Goal: Navigation & Orientation: Find specific page/section

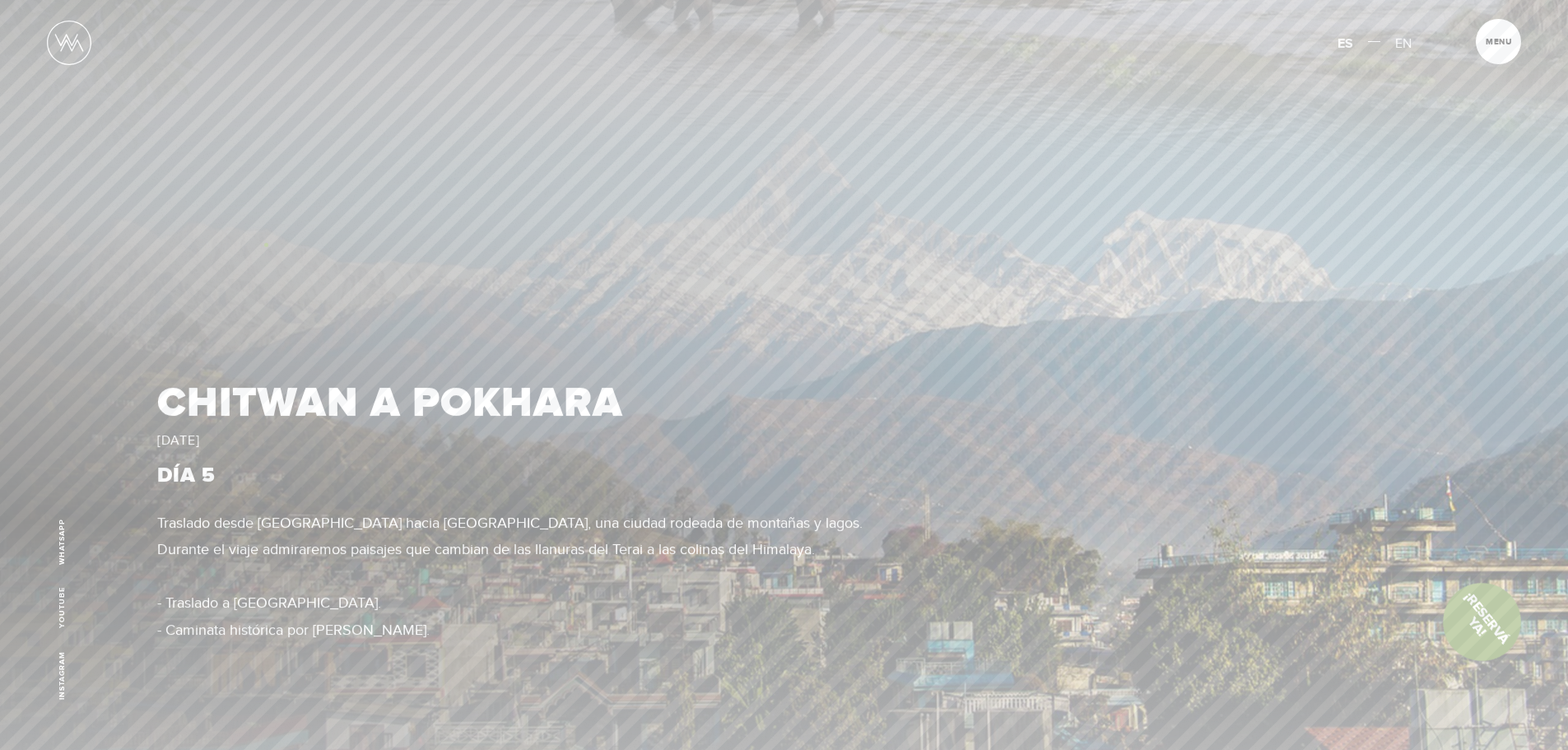
scroll to position [3951, 0]
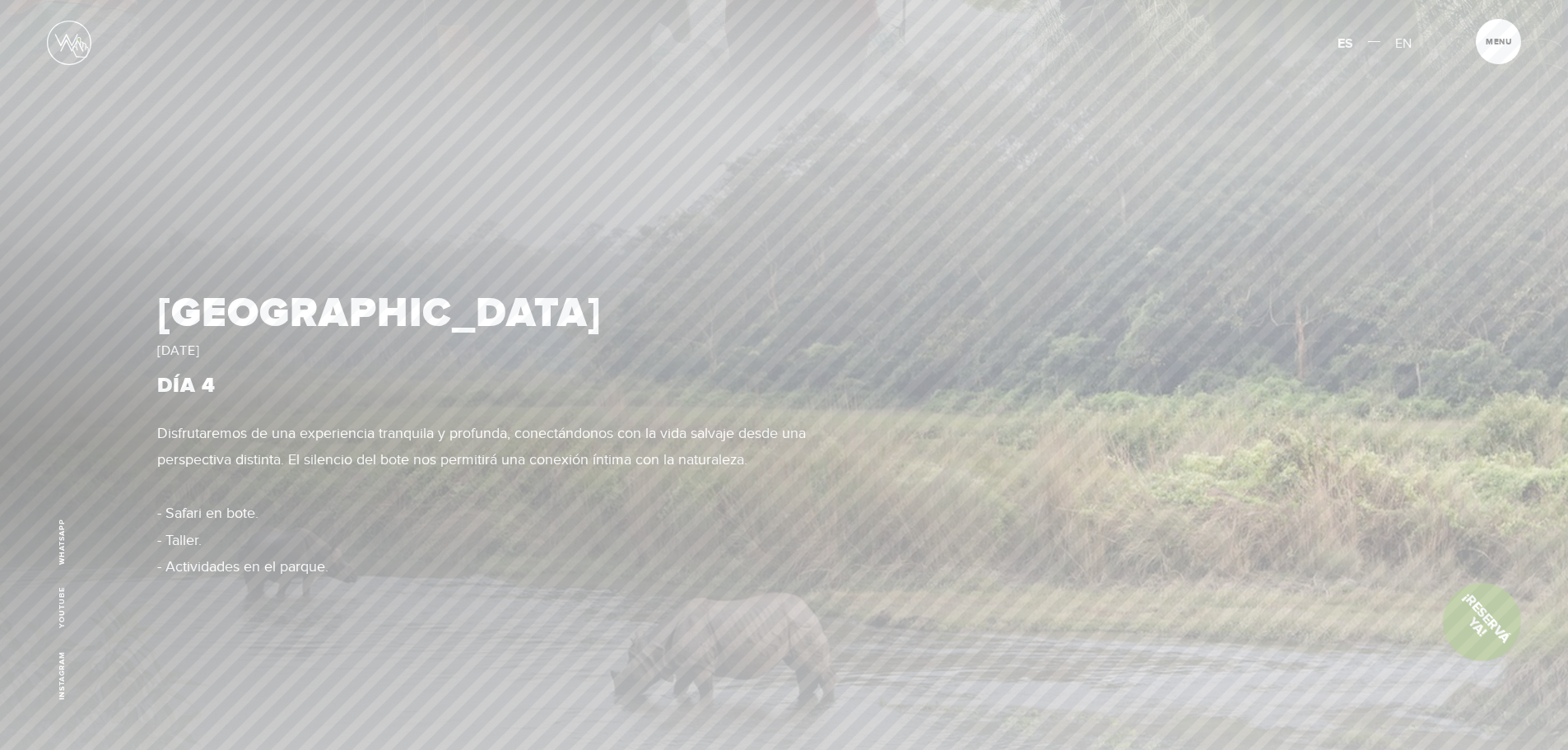
click at [79, 38] on img at bounding box center [69, 42] width 44 height 44
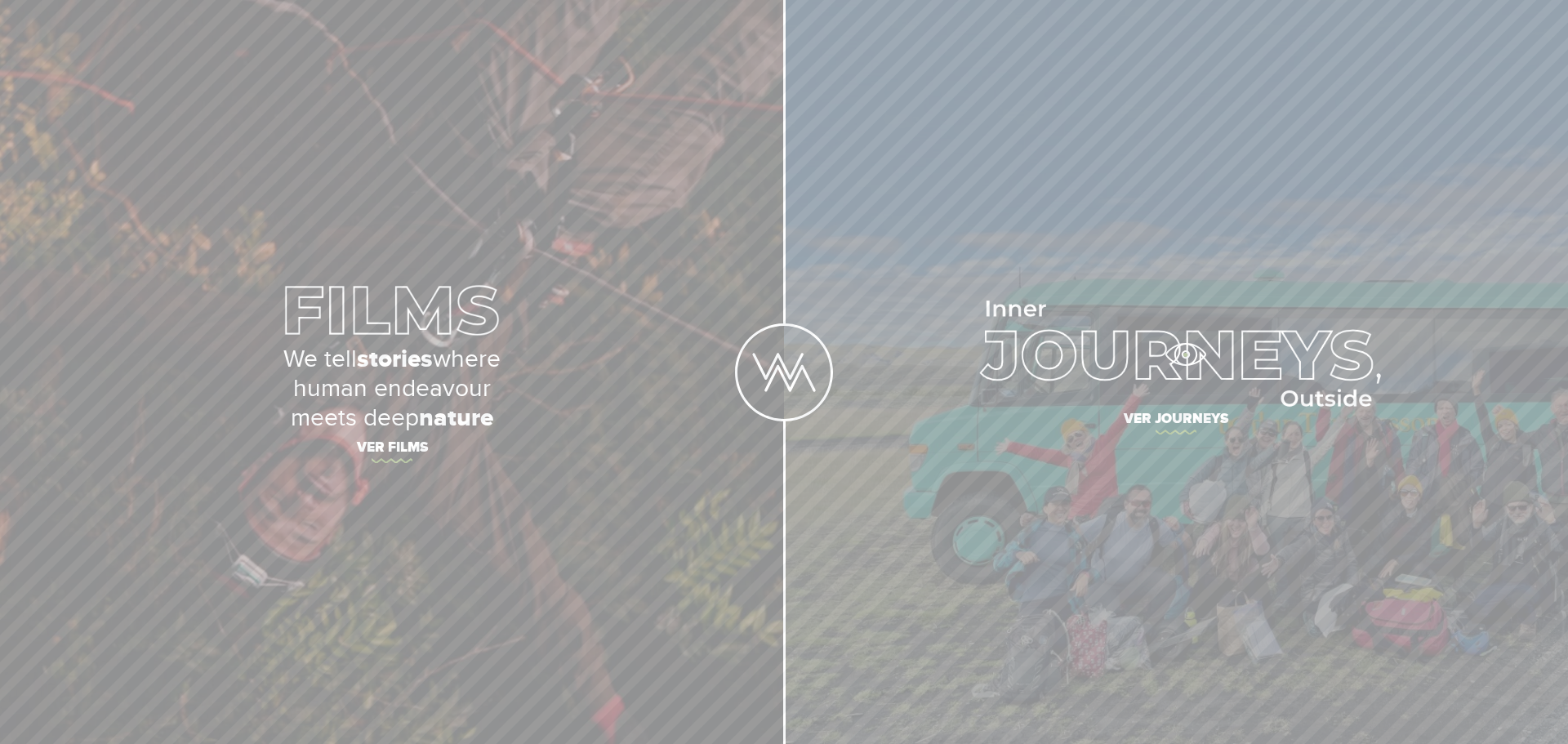
click at [1185, 355] on img at bounding box center [1176, 353] width 409 height 106
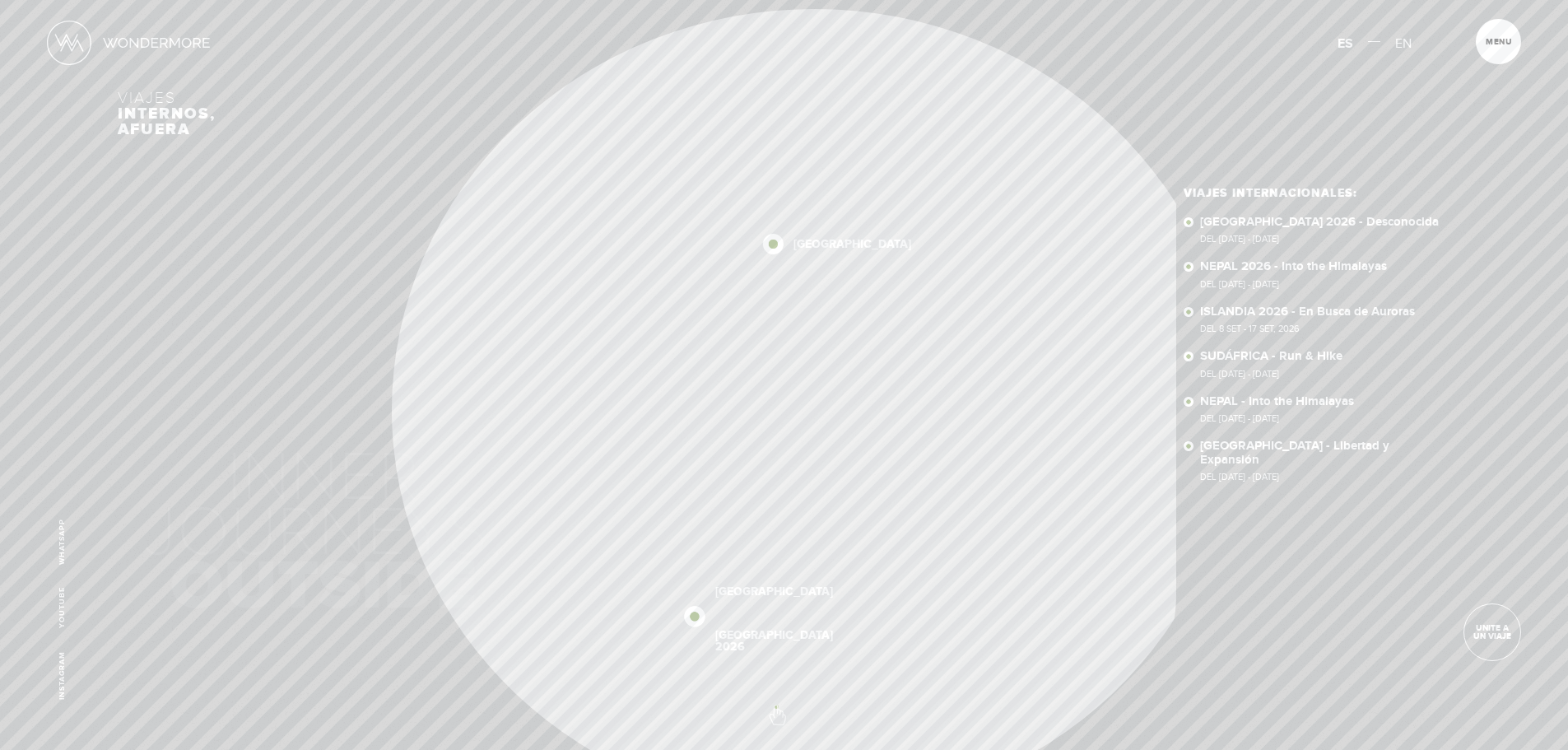
click at [776, 707] on span at bounding box center [784, 707] width 29 height 29
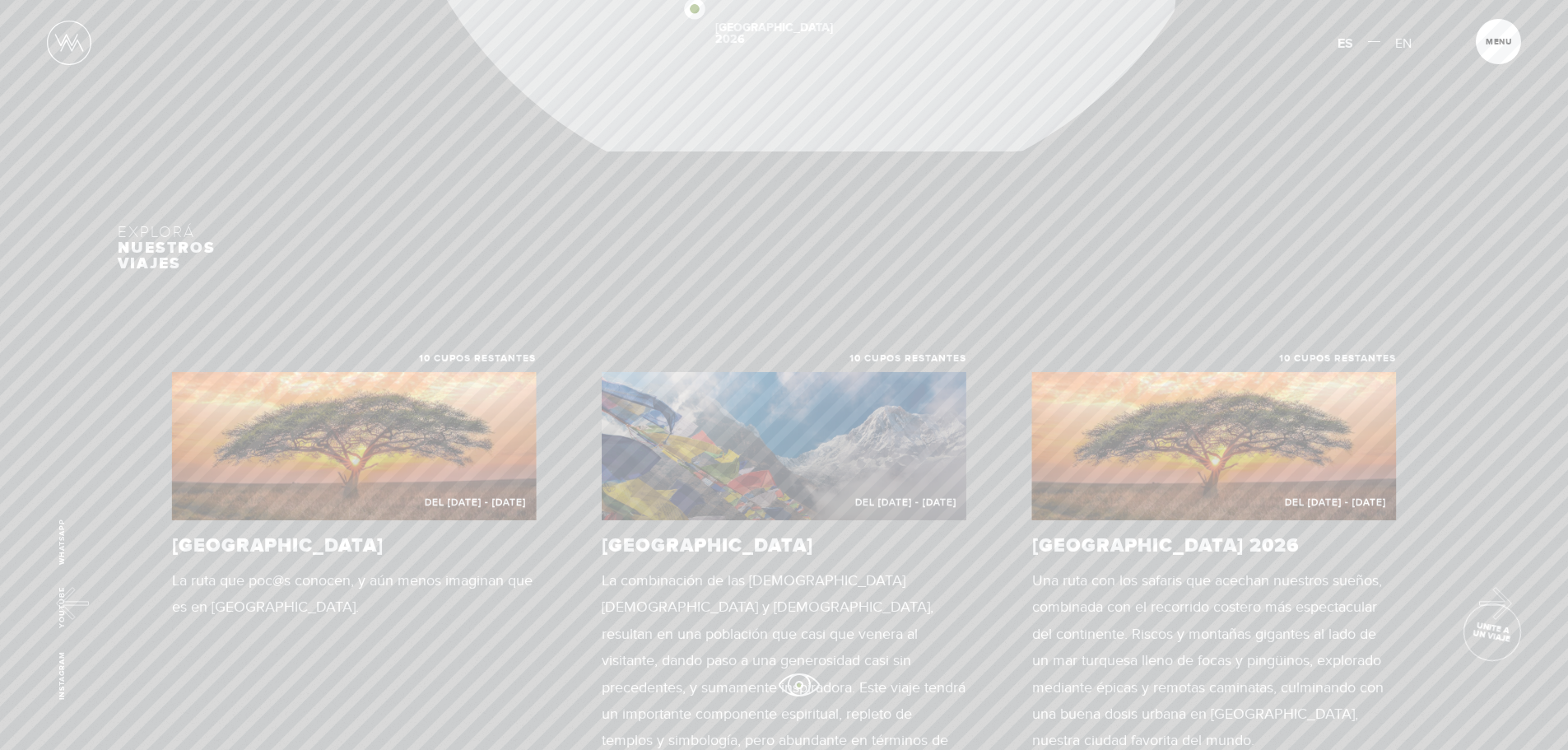
scroll to position [808, 0]
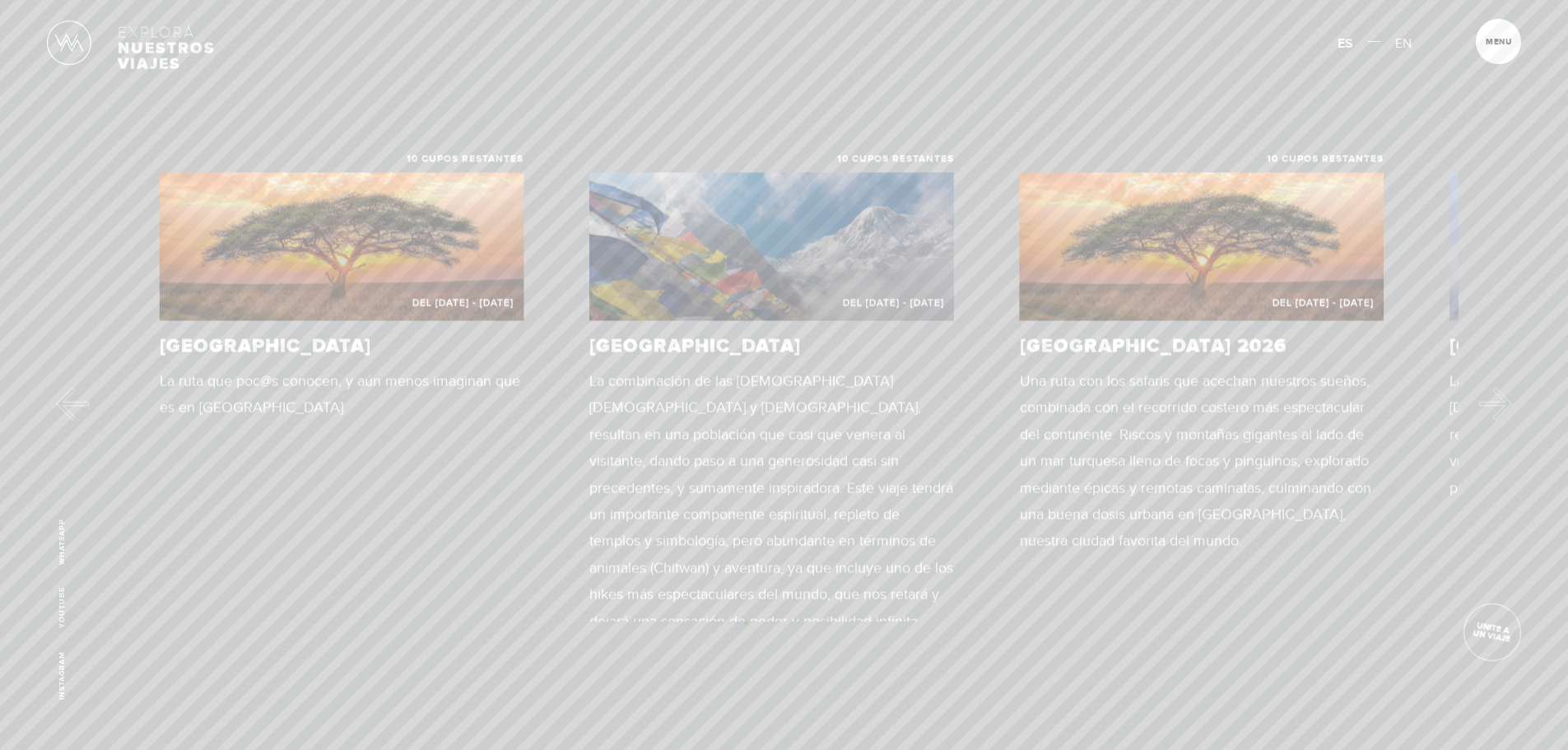
click at [734, 578] on div "10 cupos restantes Del [DATE] - [DATE] [GEOGRAPHIC_DATA] La ruta que poc@s cono…" at bounding box center [834, 388] width 1348 height 466
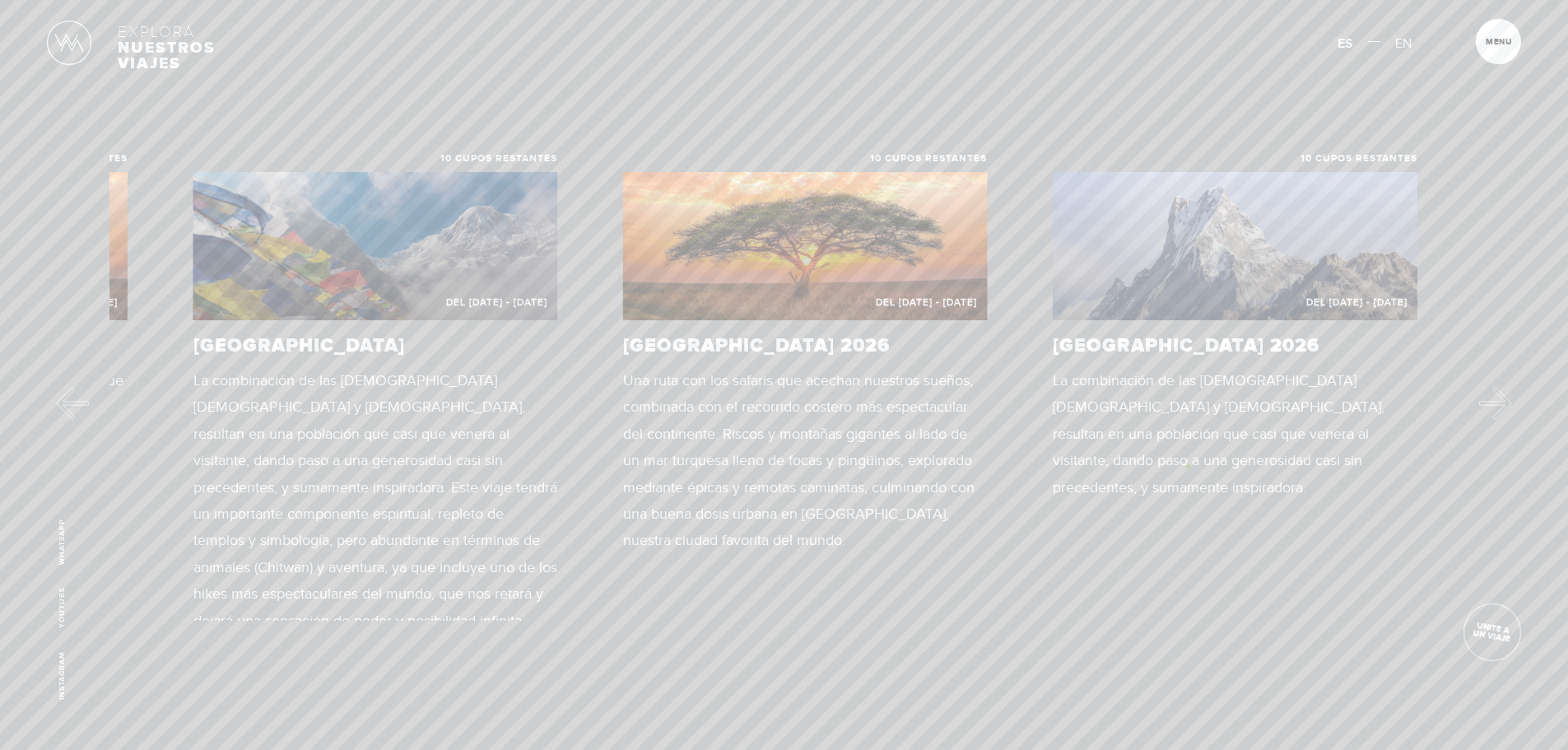
click at [629, 555] on div "10 cupos restantes Del [DATE] - [DATE] [GEOGRAPHIC_DATA] La ruta que poc@s cono…" at bounding box center [436, 387] width 1348 height 466
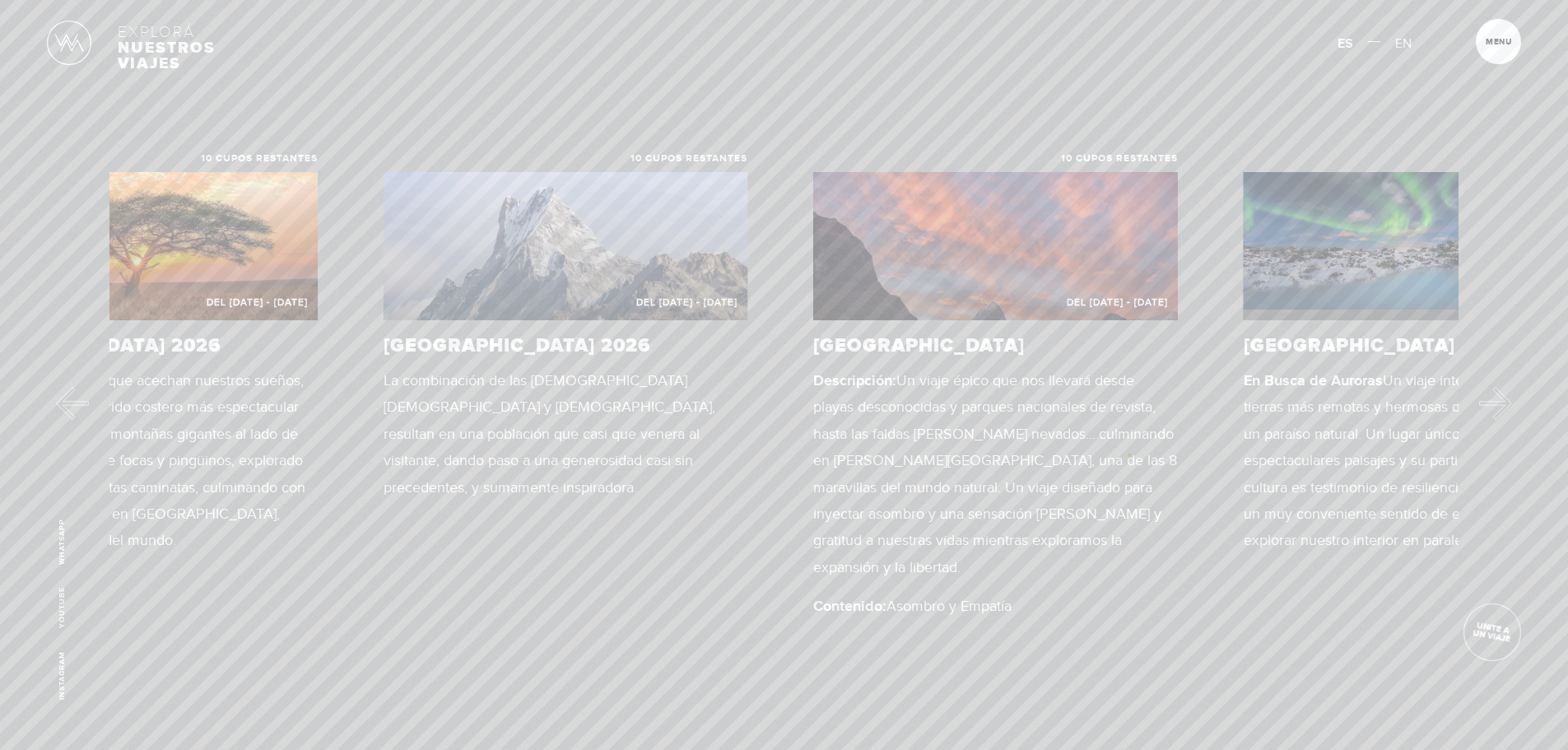
click at [458, 556] on div "10 cupos restantes Del [DATE] - [DATE] [GEOGRAPHIC_DATA] La ruta que poc@s cono…" at bounding box center [784, 387] width 1348 height 466
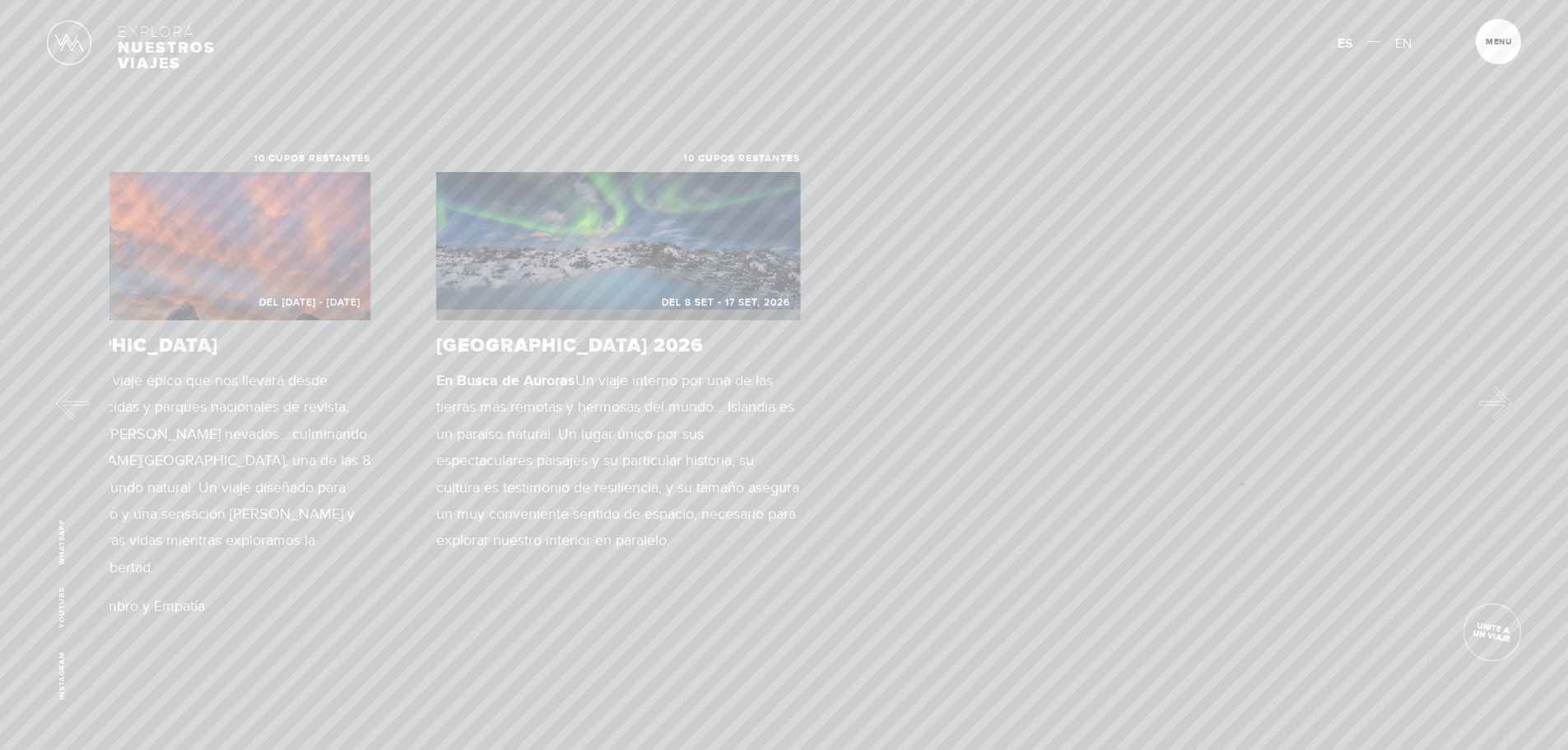
click at [323, 601] on div "10 cupos restantes Del [DATE] - [DATE] [GEOGRAPHIC_DATA] La ruta que poc@s cono…" at bounding box center [784, 387] width 1348 height 466
